Goal: Find contact information: Find contact information

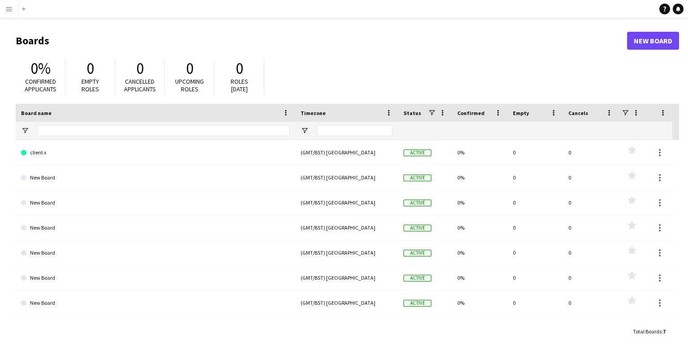
click at [8, 9] on app-icon "Menu" at bounding box center [8, 8] width 7 height 7
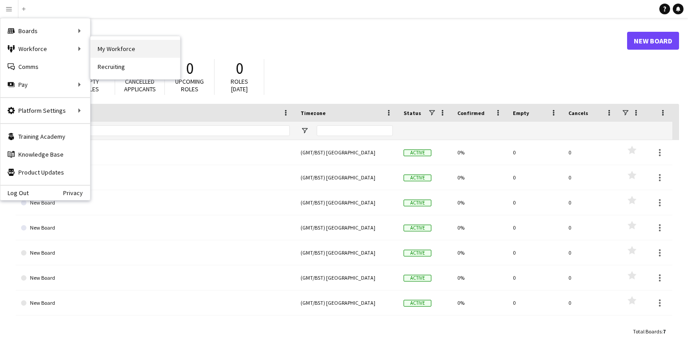
click at [118, 51] on link "My Workforce" at bounding box center [135, 49] width 90 height 18
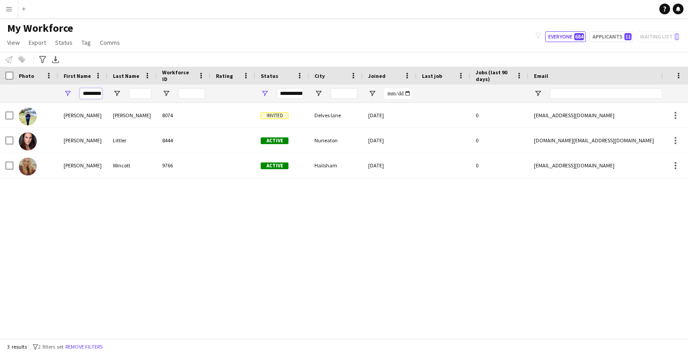
click at [98, 90] on input "*********" at bounding box center [91, 93] width 22 height 11
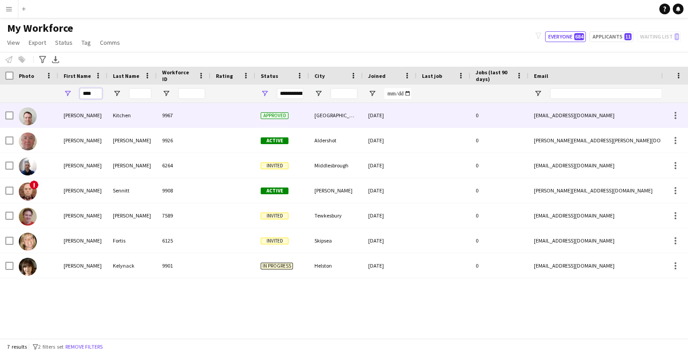
type input "****"
click at [87, 118] on div "[PERSON_NAME]" at bounding box center [82, 115] width 49 height 25
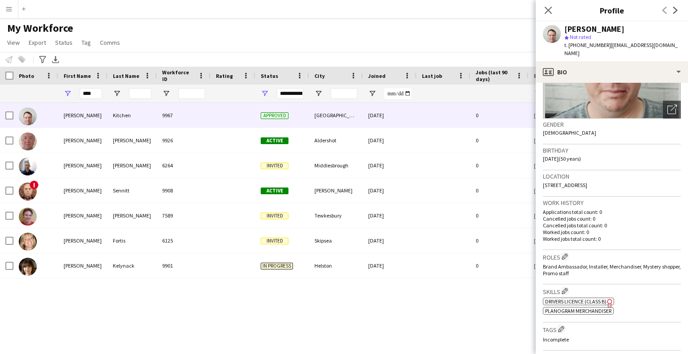
scroll to position [118, 0]
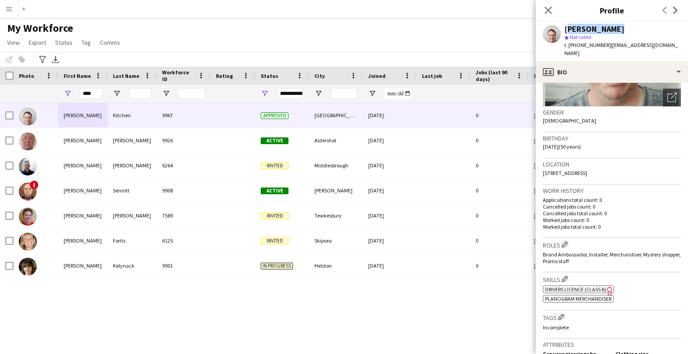
drag, startPoint x: 614, startPoint y: 26, endPoint x: 564, endPoint y: 29, distance: 50.7
click at [564, 29] on div "[PERSON_NAME] star Not rated t. [PHONE_NUMBER] | [EMAIL_ADDRESS][DOMAIN_NAME]" at bounding box center [611, 41] width 152 height 40
copy div "[PERSON_NAME]"
click at [674, 44] on div "[PERSON_NAME] star Not rated t. [PHONE_NUMBER] | [EMAIL_ADDRESS][DOMAIN_NAME]" at bounding box center [611, 41] width 152 height 40
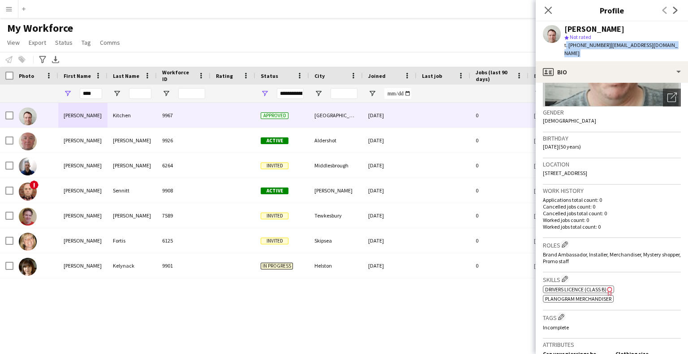
click at [674, 44] on div "[PERSON_NAME] star Not rated t. [PHONE_NUMBER] | [EMAIL_ADDRESS][DOMAIN_NAME]" at bounding box center [611, 41] width 152 height 40
drag, startPoint x: 675, startPoint y: 43, endPoint x: 609, endPoint y: 51, distance: 66.8
click at [609, 51] on div "[PERSON_NAME] star Not rated t. [PHONE_NUMBER] | [EMAIL_ADDRESS][DOMAIN_NAME]" at bounding box center [611, 41] width 152 height 40
copy span "[EMAIL_ADDRESS][DOMAIN_NAME]"
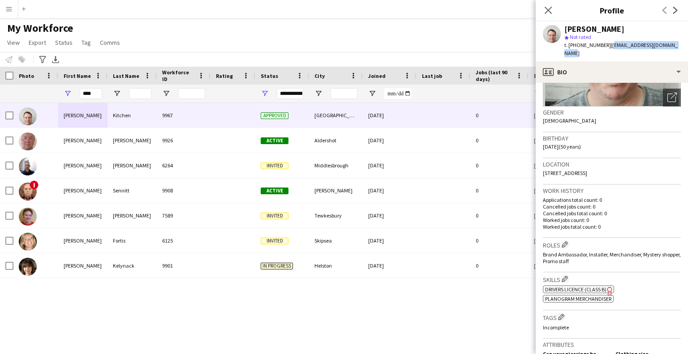
drag, startPoint x: 606, startPoint y: 46, endPoint x: 575, endPoint y: 46, distance: 30.4
click at [575, 46] on span "t. [PHONE_NUMBER]" at bounding box center [587, 45] width 47 height 7
copy span "07971064402"
click at [634, 163] on div "Location [STREET_ADDRESS]" at bounding box center [612, 171] width 138 height 26
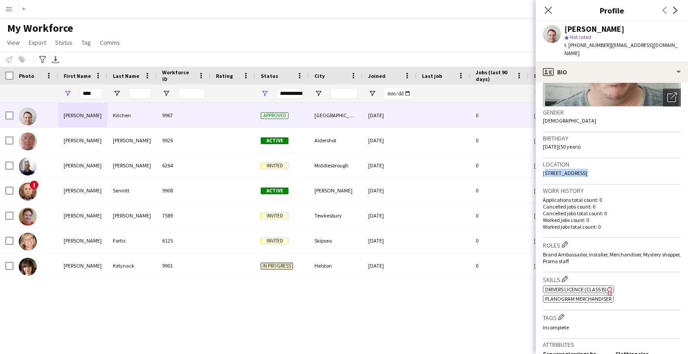
click at [634, 163] on div "Location [STREET_ADDRESS]" at bounding box center [612, 171] width 138 height 26
copy span "[STREET_ADDRESS]"
click at [99, 92] on input "****" at bounding box center [91, 93] width 22 height 11
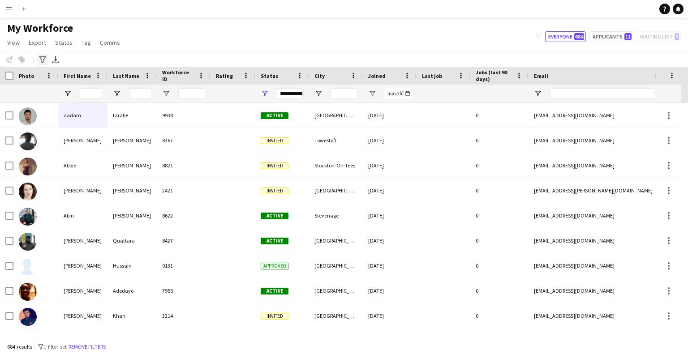
click at [42, 59] on icon "Advanced filters" at bounding box center [42, 59] width 7 height 7
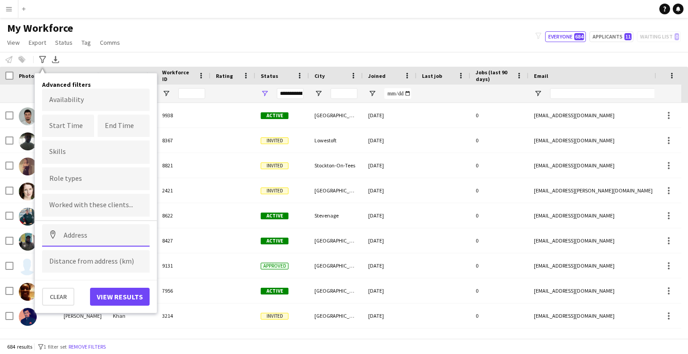
click at [108, 234] on input at bounding box center [95, 235] width 107 height 22
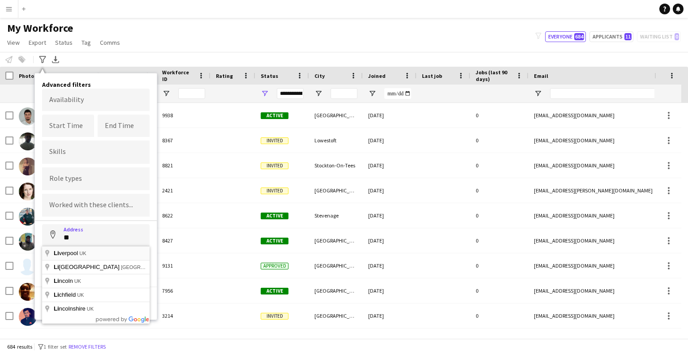
type input "**********"
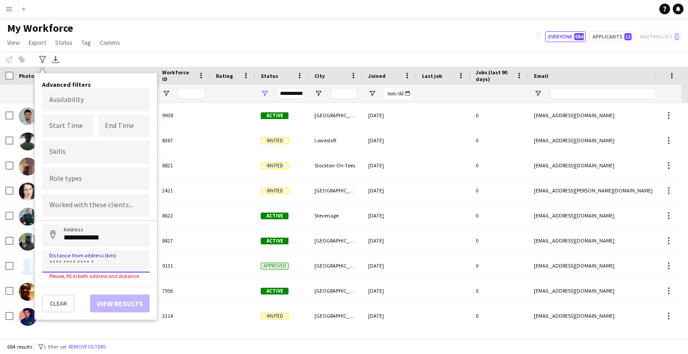
click at [118, 263] on input at bounding box center [95, 261] width 107 height 22
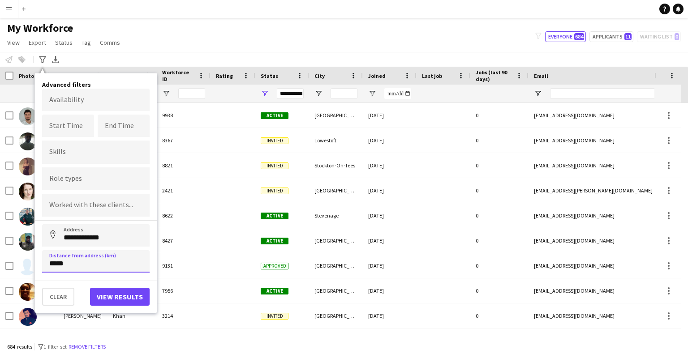
type input "*****"
click at [115, 293] on button "View results" at bounding box center [120, 297] width 60 height 18
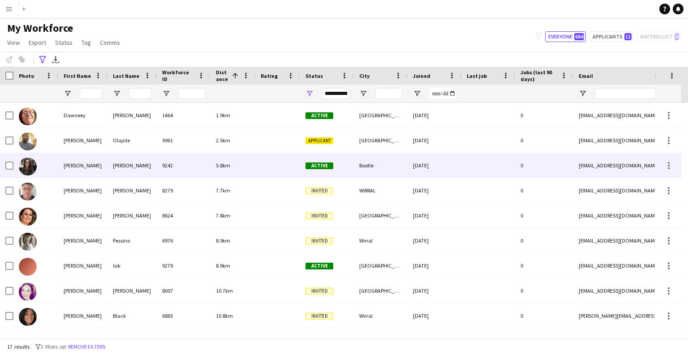
click at [93, 163] on div "[PERSON_NAME]" at bounding box center [82, 165] width 49 height 25
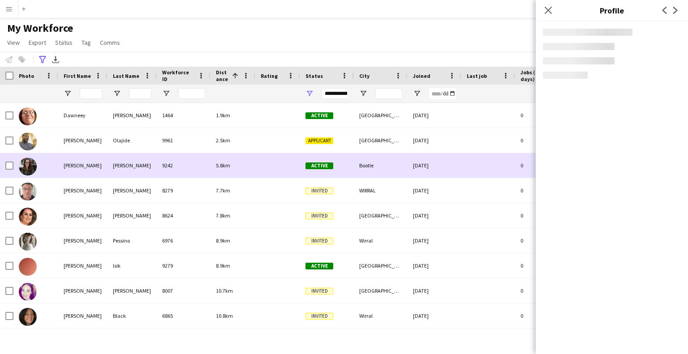
click at [93, 163] on div "[PERSON_NAME]" at bounding box center [82, 165] width 49 height 25
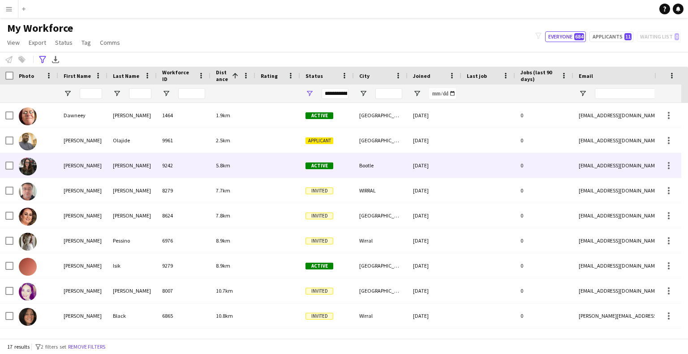
click at [93, 163] on div "[PERSON_NAME]" at bounding box center [82, 165] width 49 height 25
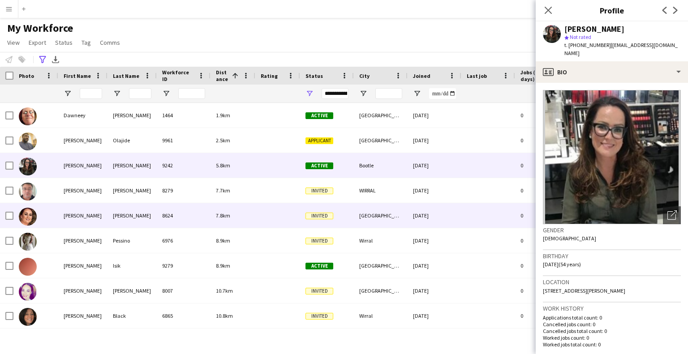
click at [81, 216] on div "[PERSON_NAME]" at bounding box center [82, 215] width 49 height 25
